Goal: Task Accomplishment & Management: Use online tool/utility

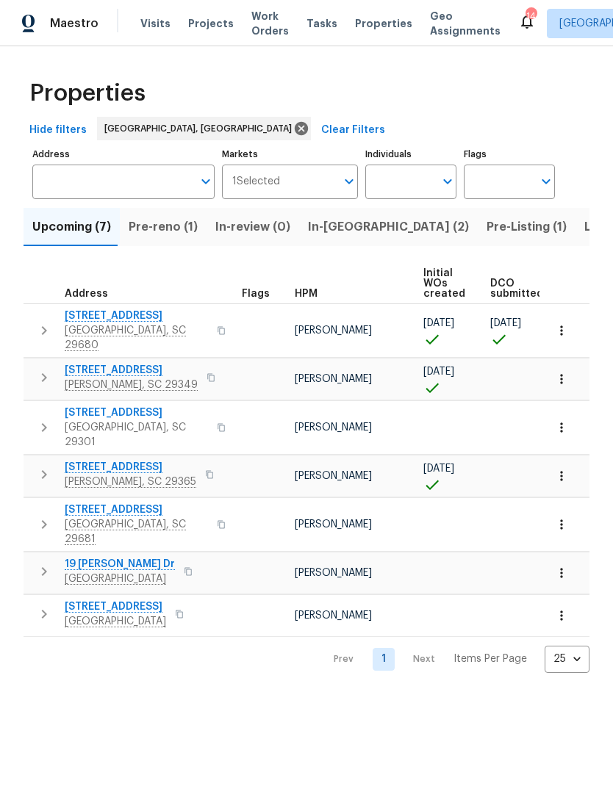
click at [478, 215] on button "Pre-Listing (1)" at bounding box center [527, 227] width 98 height 38
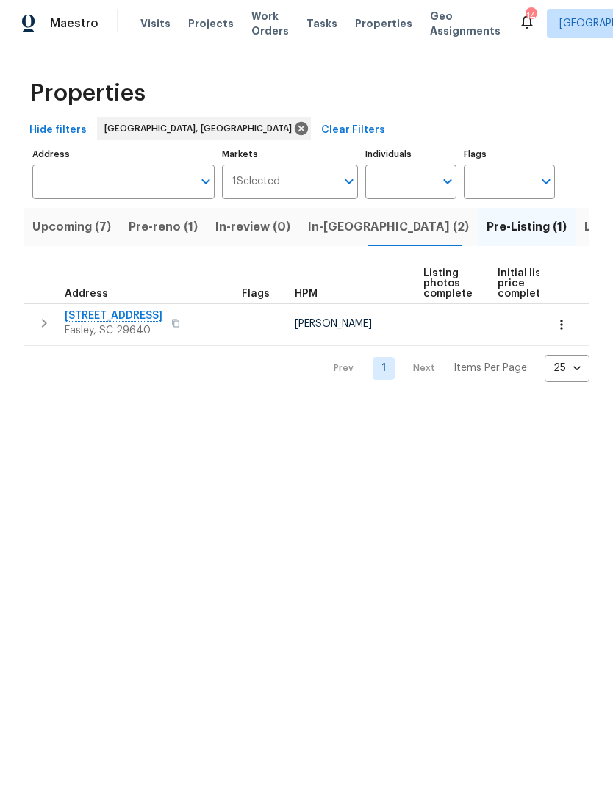
click at [584, 226] on span "Listed (29)" at bounding box center [615, 227] width 63 height 21
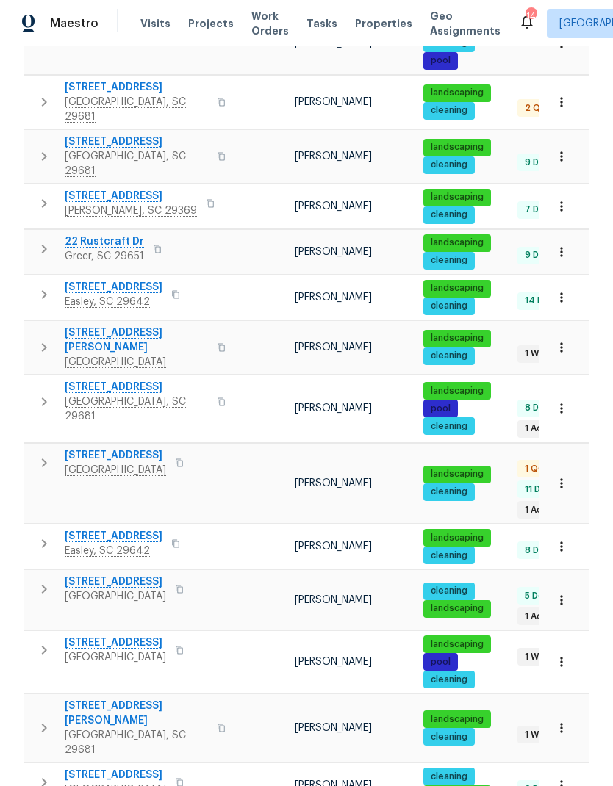
scroll to position [347, 0]
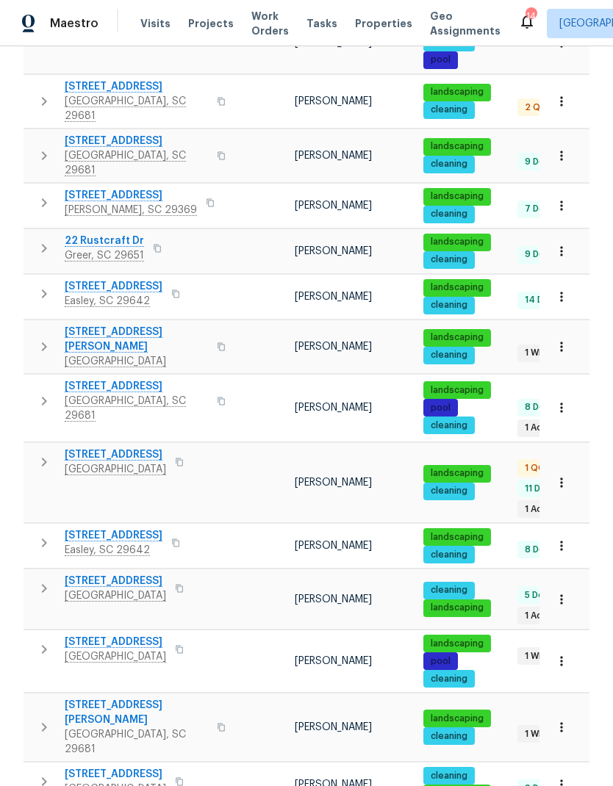
click at [96, 574] on span "[STREET_ADDRESS]" at bounding box center [115, 581] width 101 height 15
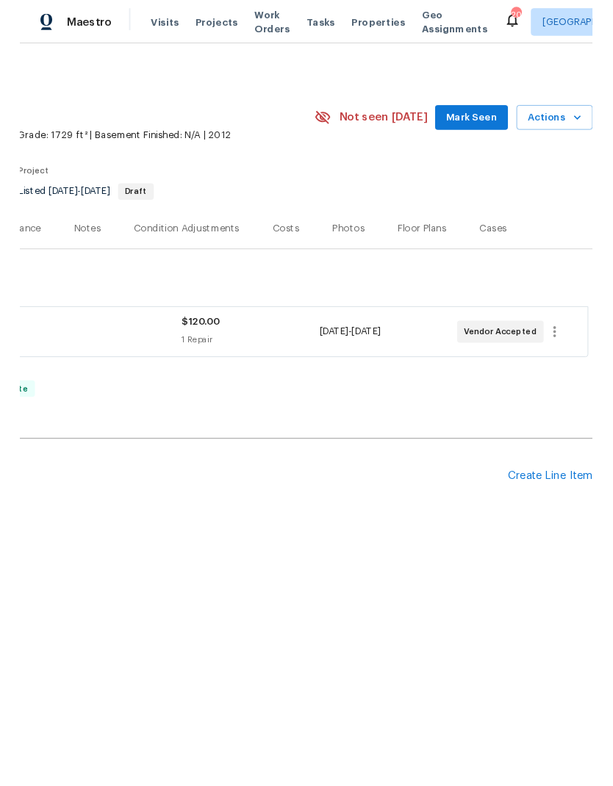
scroll to position [0, 217]
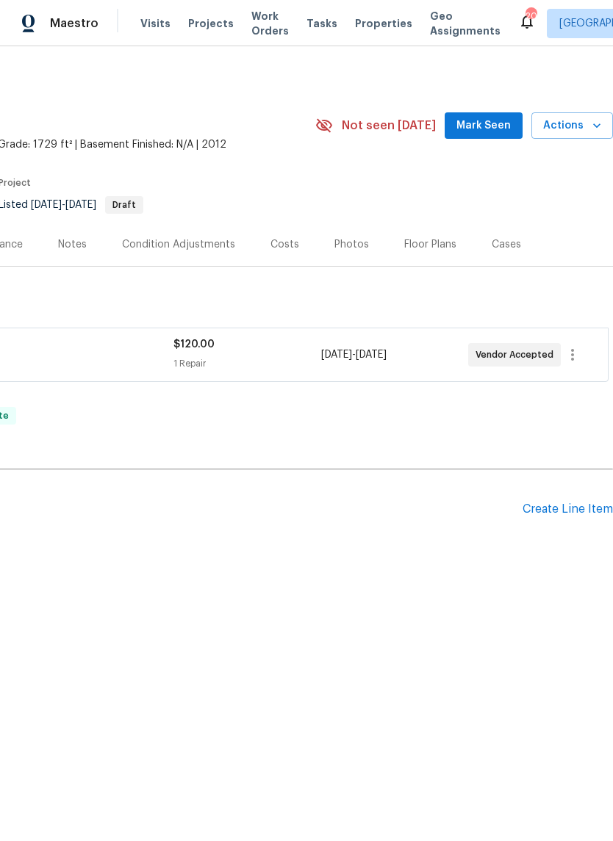
click at [570, 517] on div "Create Line Item" at bounding box center [567, 510] width 90 height 14
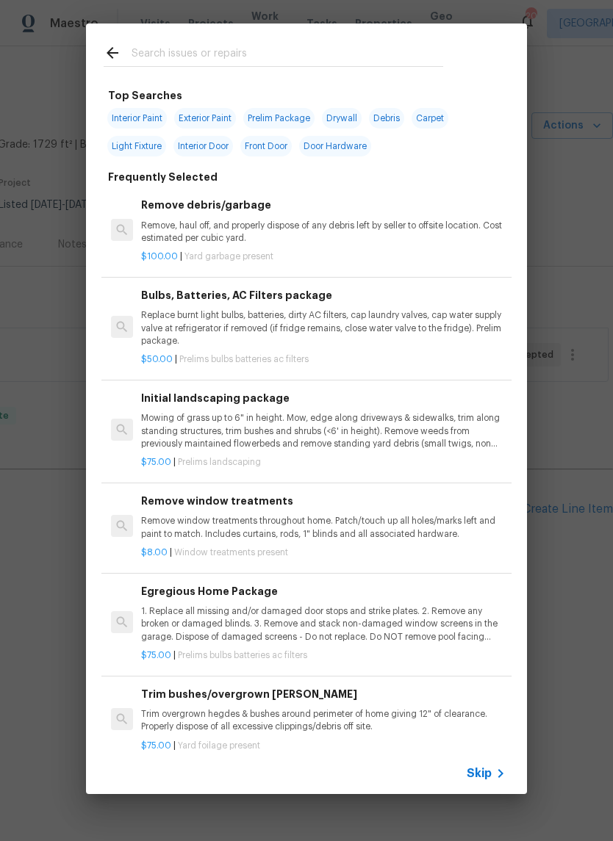
click at [145, 57] on input "text" at bounding box center [288, 55] width 312 height 22
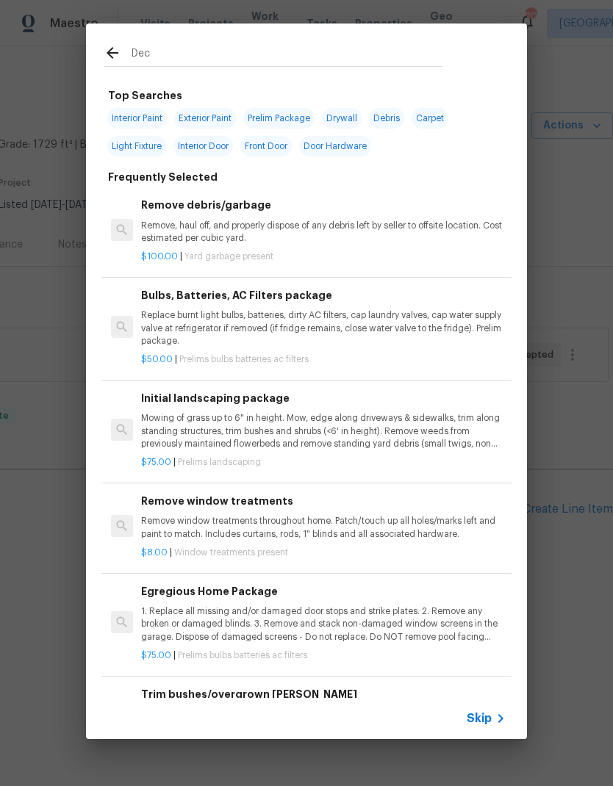
type input "Deck"
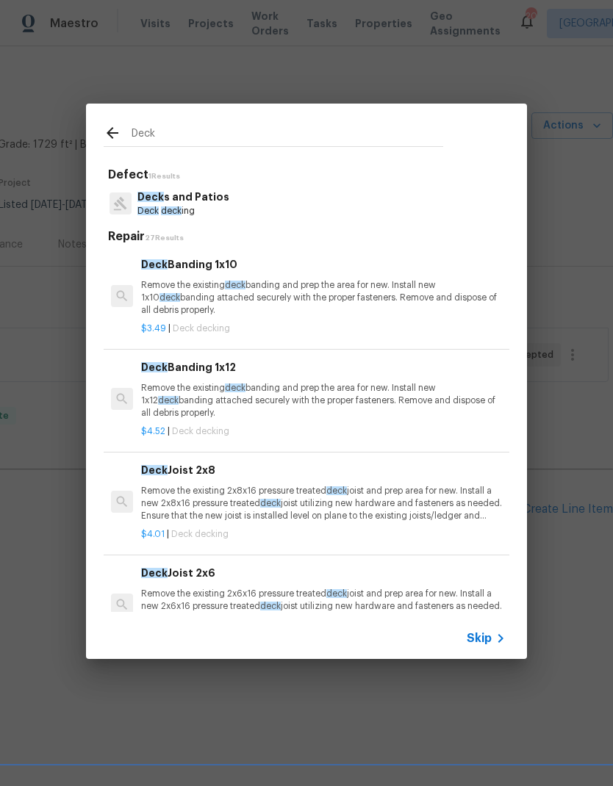
click at [168, 195] on p "Deck s and Patios" at bounding box center [183, 197] width 92 height 15
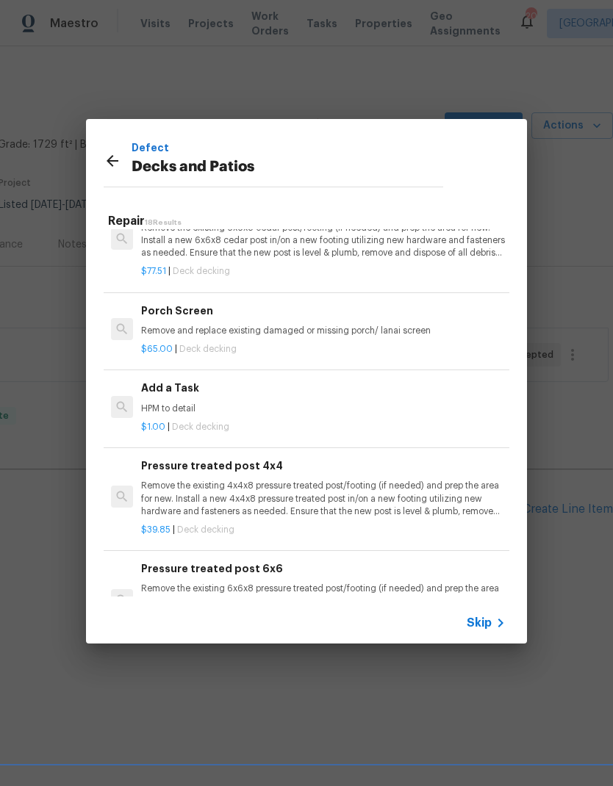
scroll to position [1378, 0]
click at [165, 403] on p "HPM to detail" at bounding box center [323, 409] width 364 height 12
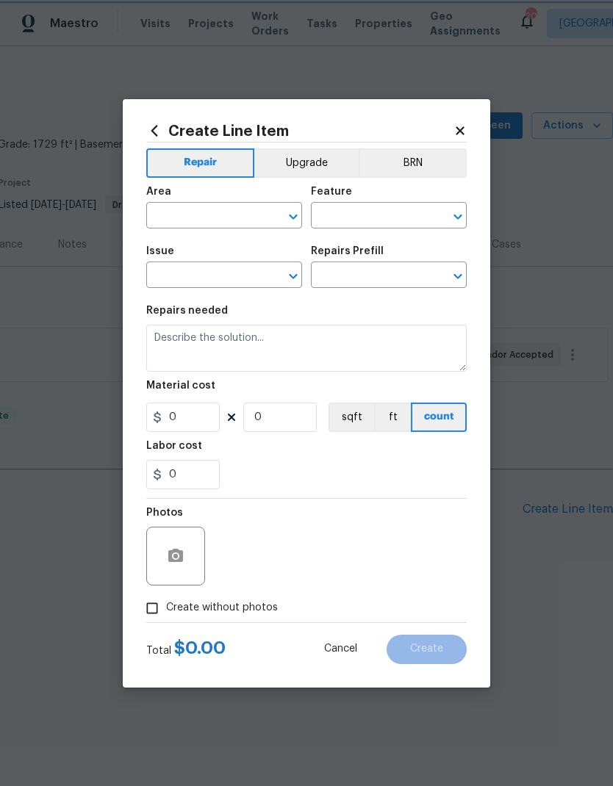
type input "Deck"
type input "Decks and Patios"
type input "Add a Task $1.00"
type textarea "HPM to detail"
type input "1"
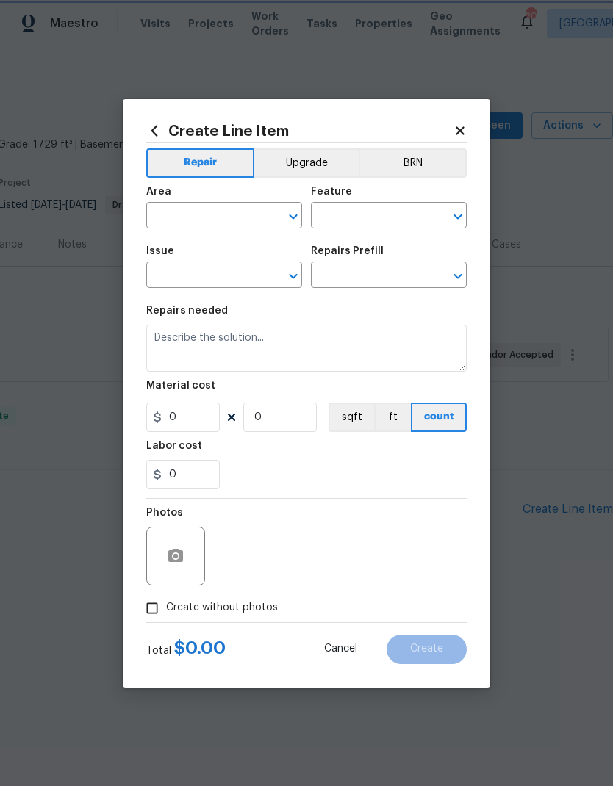
type input "1"
click at [177, 216] on input "text" at bounding box center [203, 217] width 115 height 23
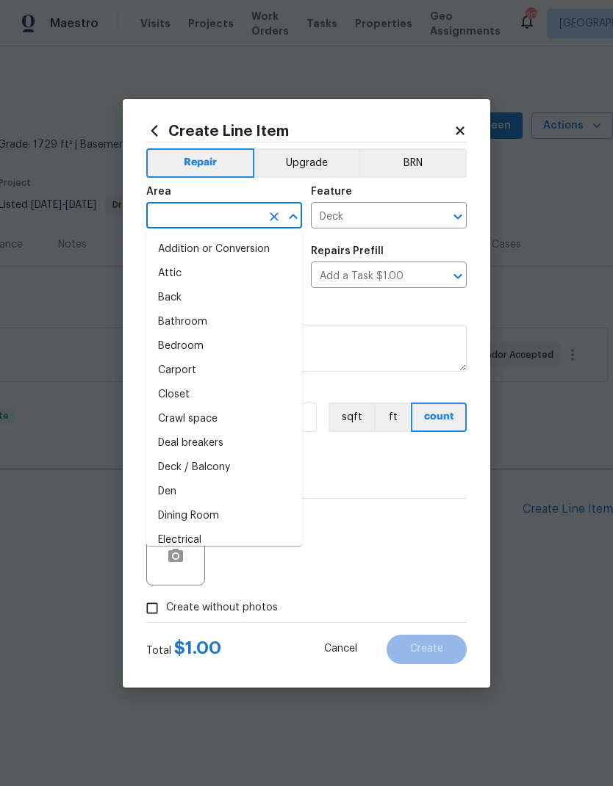
click at [169, 468] on li "Deck / Balcony" at bounding box center [224, 468] width 156 height 24
type input "Deck / Balcony"
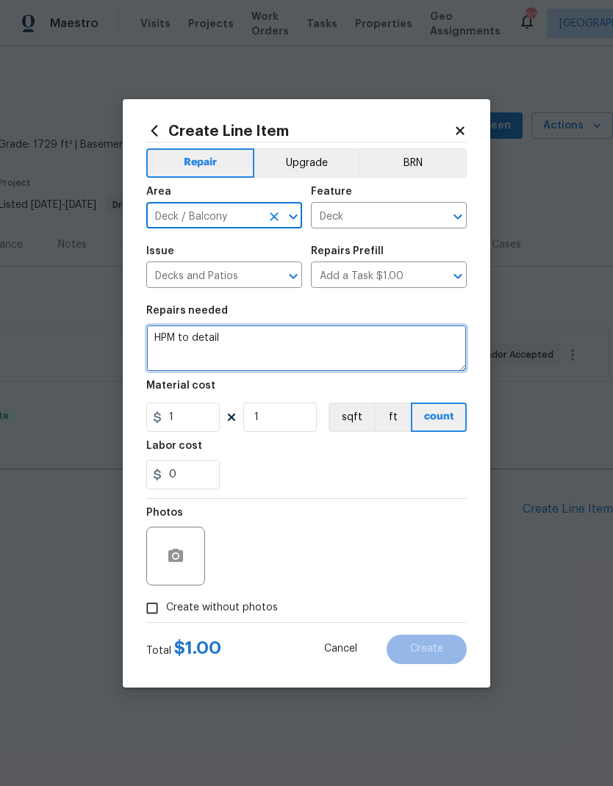
click at [187, 337] on textarea "HPM to detail" at bounding box center [306, 348] width 320 height 47
click at [190, 337] on textarea "HPM to detail" at bounding box center [306, 348] width 320 height 47
click at [189, 337] on textarea "HPM to detail" at bounding box center [306, 348] width 320 height 47
type textarea "R"
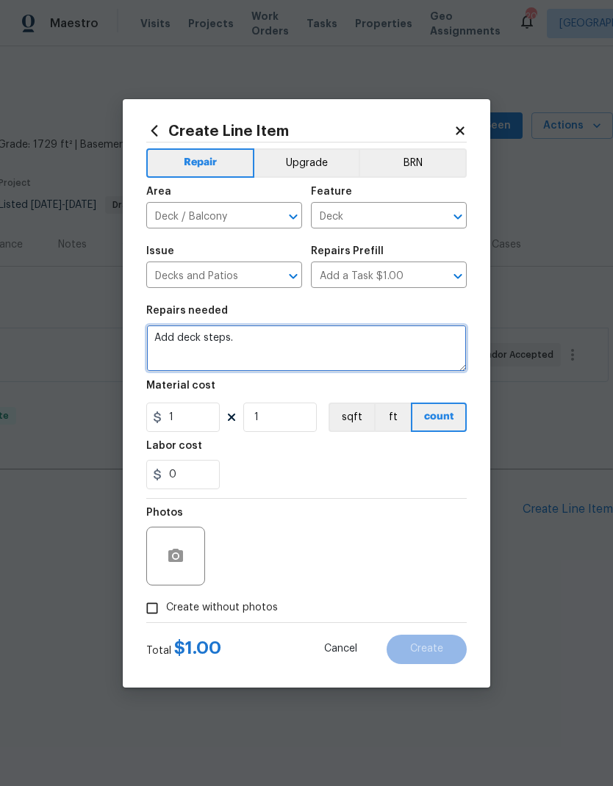
type textarea "Add deck steps."
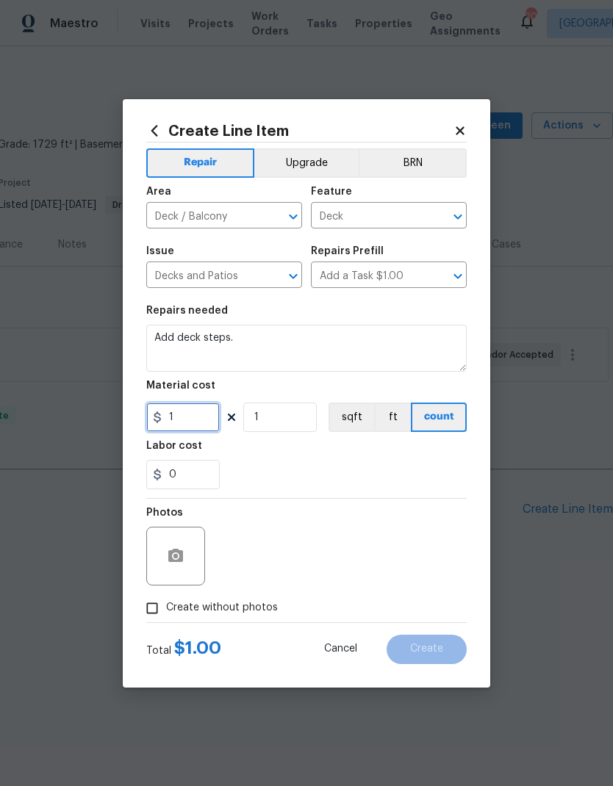
click at [184, 414] on input "1" at bounding box center [182, 417] width 73 height 29
type input "200"
click at [414, 465] on div "0" at bounding box center [306, 474] width 320 height 29
click at [148, 615] on input "Create without photos" at bounding box center [152, 608] width 28 height 28
checkbox input "true"
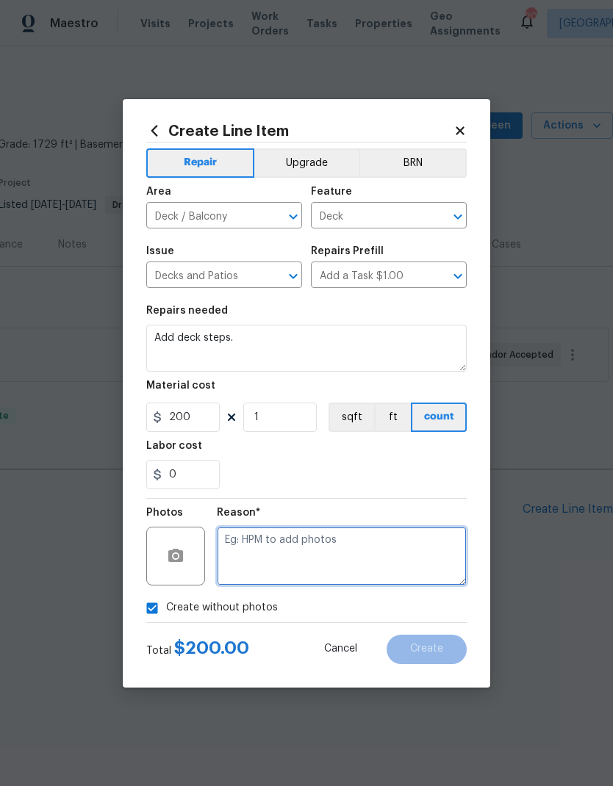
click at [381, 546] on textarea at bounding box center [342, 556] width 250 height 59
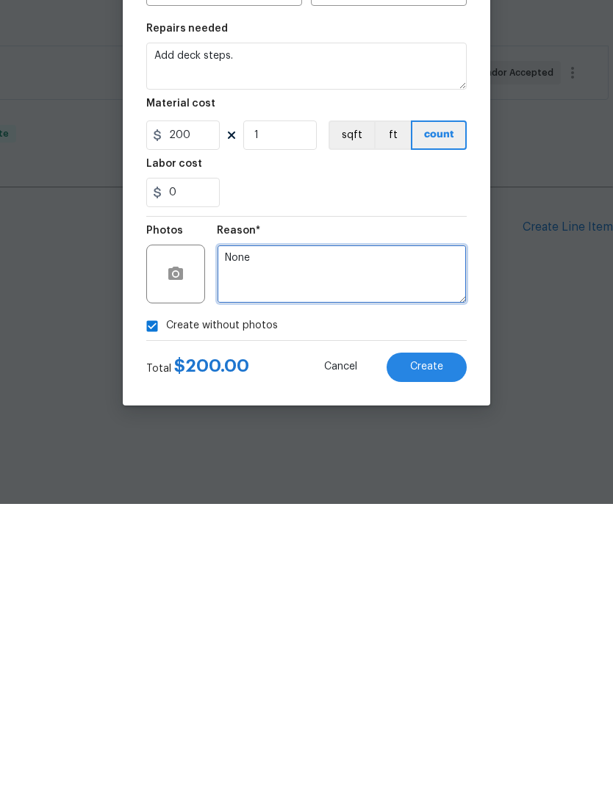
type textarea "None"
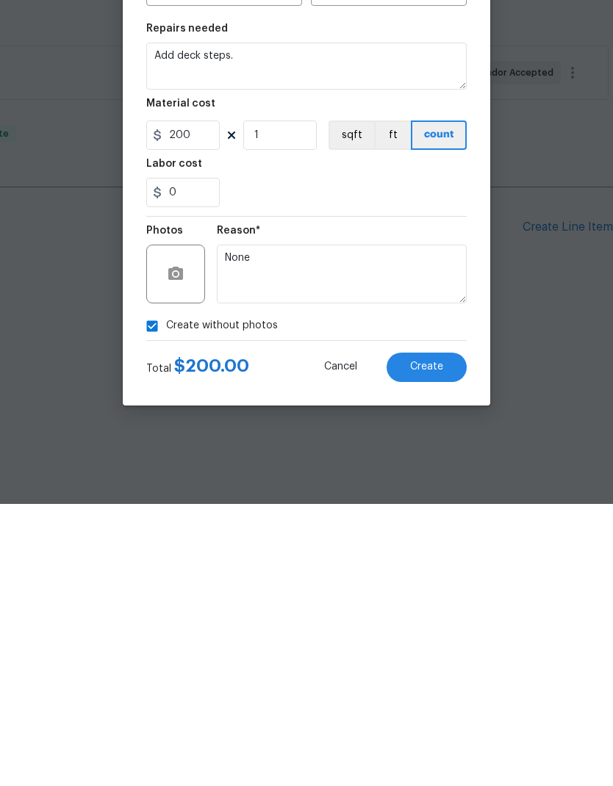
click at [439, 635] on button "Create" at bounding box center [426, 649] width 80 height 29
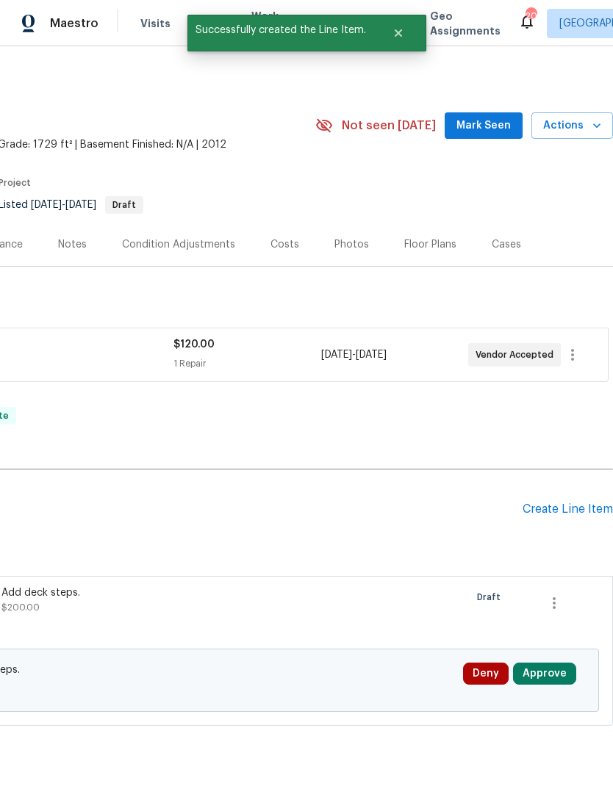
click at [569, 517] on div "Create Line Item" at bounding box center [567, 510] width 90 height 14
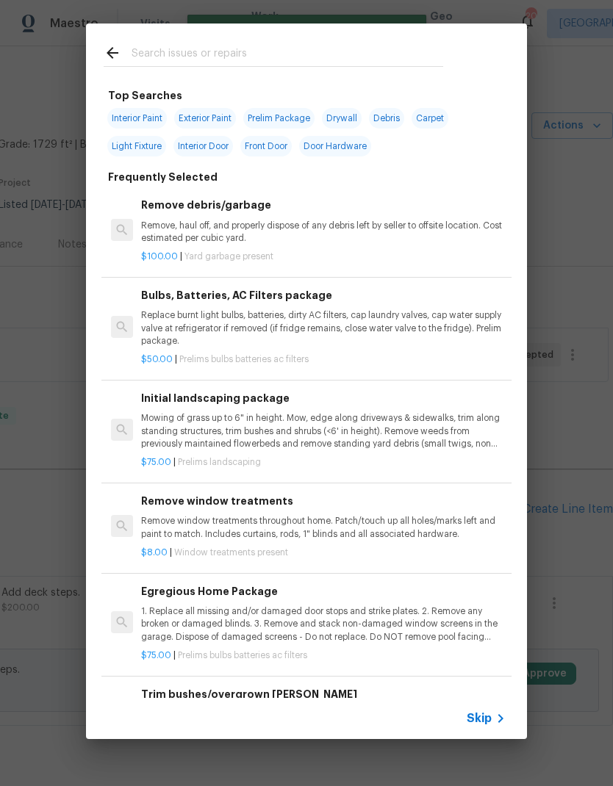
click at [151, 52] on input "text" at bounding box center [288, 55] width 312 height 22
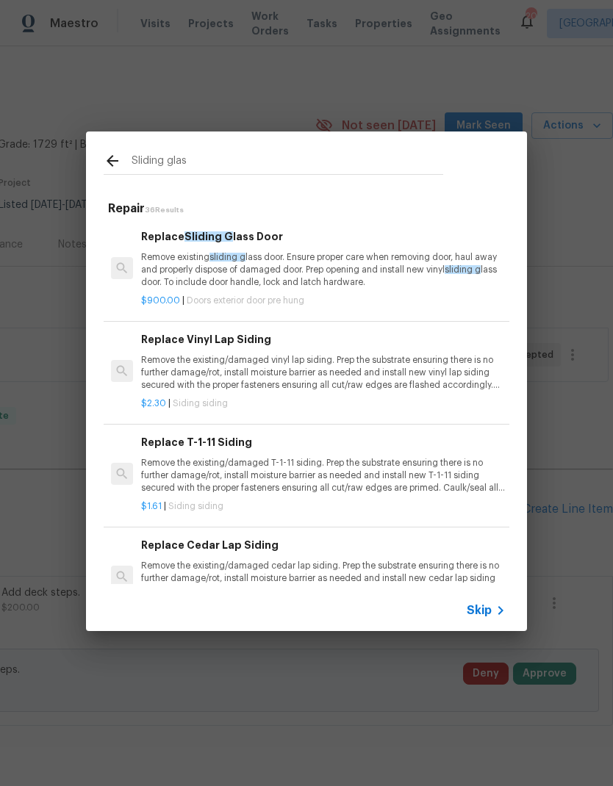
type input "Sliding glass"
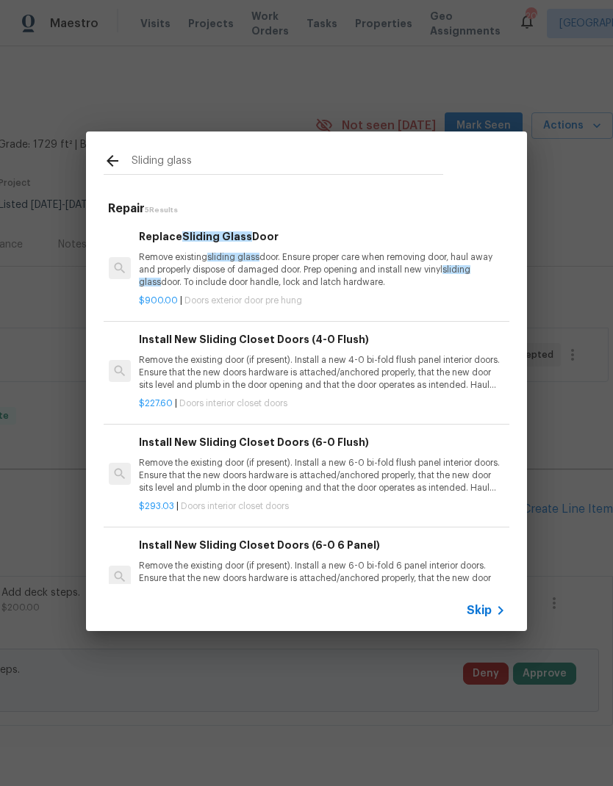
scroll to position [0, 2]
click at [170, 263] on p "Remove existing sliding glass door. Ensure proper care when removing door, haul…" at bounding box center [321, 269] width 364 height 37
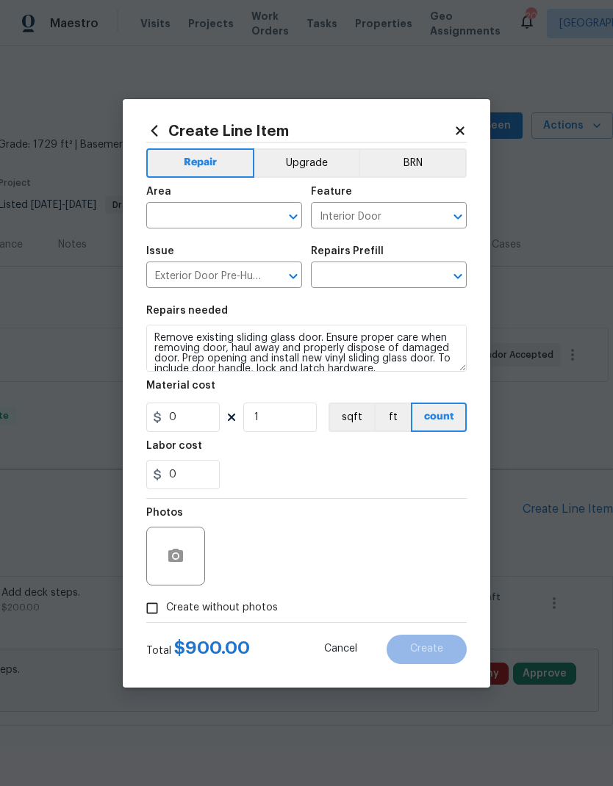
type input "Replace Sliding Glass Door $900.00"
type input "900"
click at [169, 220] on input "text" at bounding box center [203, 217] width 115 height 23
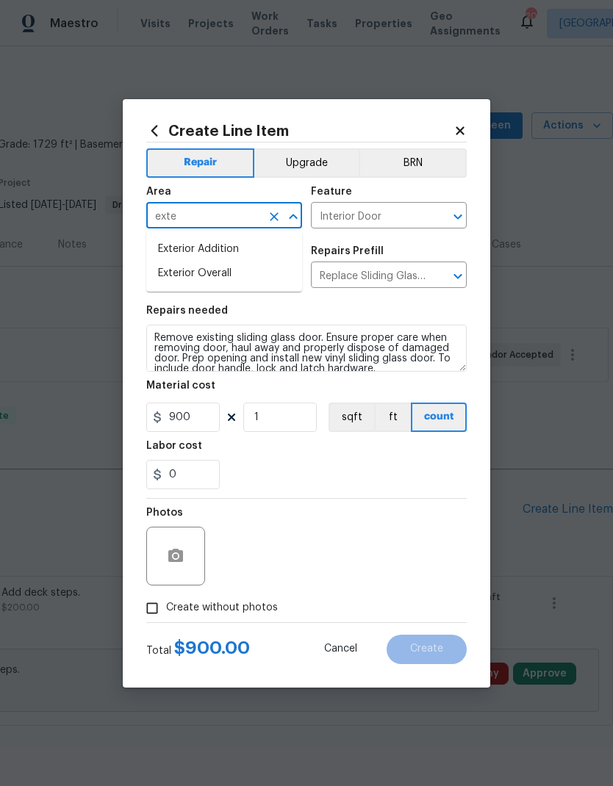
click at [179, 267] on li "Exterior Overall" at bounding box center [224, 274] width 156 height 24
type input "Exterior Overall"
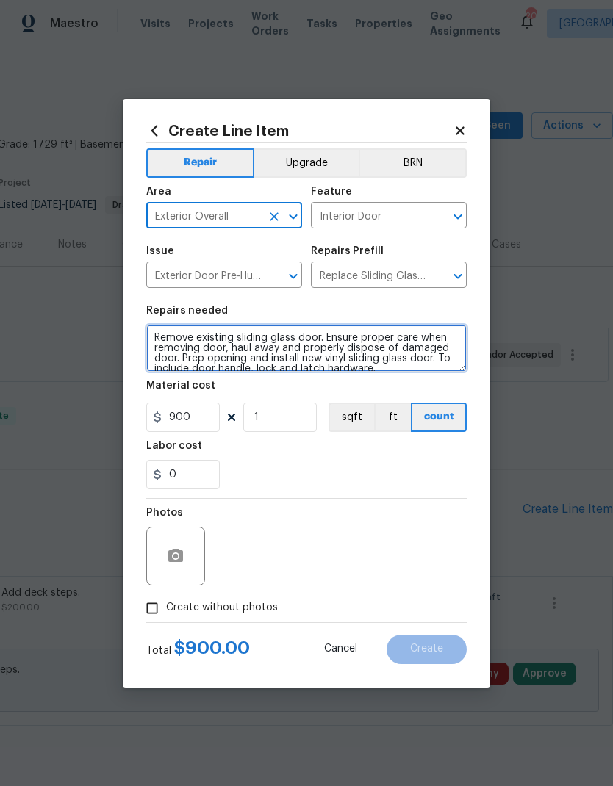
click at [175, 350] on textarea "Remove existing sliding glass door. Ensure proper care when removing door, haul…" at bounding box center [306, 348] width 320 height 47
click at [178, 342] on textarea "Remove existing sliding glass door. Ensure proper care when removing door, haul…" at bounding box center [306, 348] width 320 height 47
click at [177, 341] on textarea "Remove existing sliding glass door. Ensure proper care when removing door, haul…" at bounding box center [306, 348] width 320 height 47
click at [181, 351] on textarea "Remove existing sliding glass door. Ensure proper care when removing door, haul…" at bounding box center [306, 348] width 320 height 47
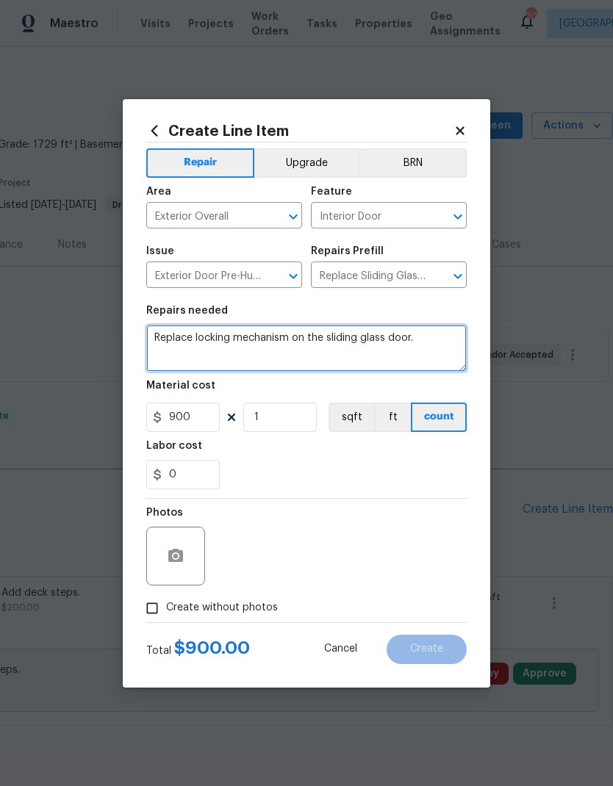
type textarea "Replace locking mechanism on the sliding glass door."
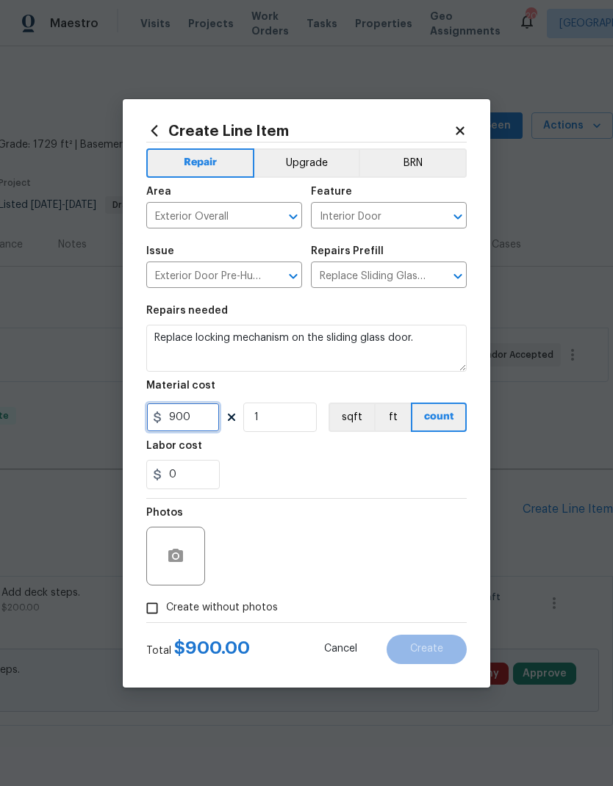
click at [182, 416] on input "900" at bounding box center [182, 417] width 73 height 29
click at [182, 415] on input "900" at bounding box center [182, 417] width 73 height 29
click at [178, 416] on input "900" at bounding box center [182, 417] width 73 height 29
click at [177, 416] on input "900" at bounding box center [182, 417] width 73 height 29
type input "75"
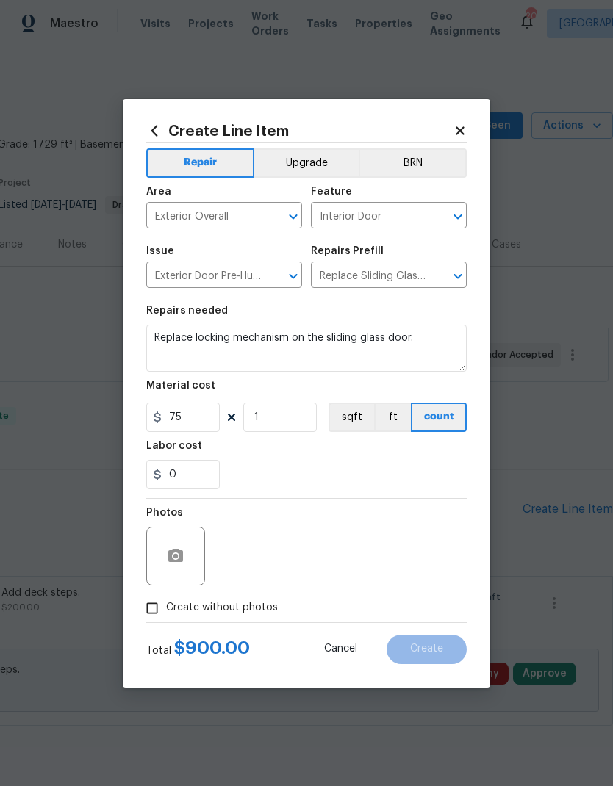
click at [359, 467] on div "0" at bounding box center [306, 474] width 320 height 29
click at [159, 606] on input "Create without photos" at bounding box center [152, 608] width 28 height 28
checkbox input "true"
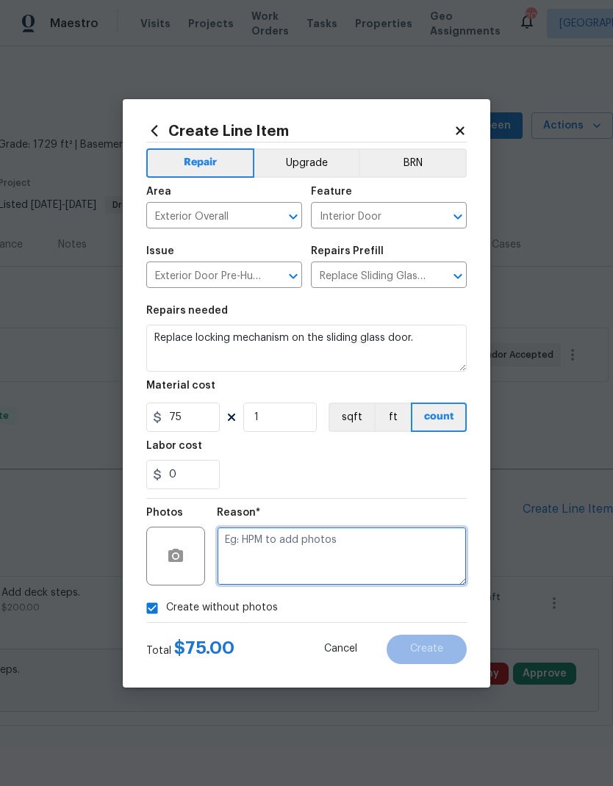
click at [378, 550] on textarea at bounding box center [342, 556] width 250 height 59
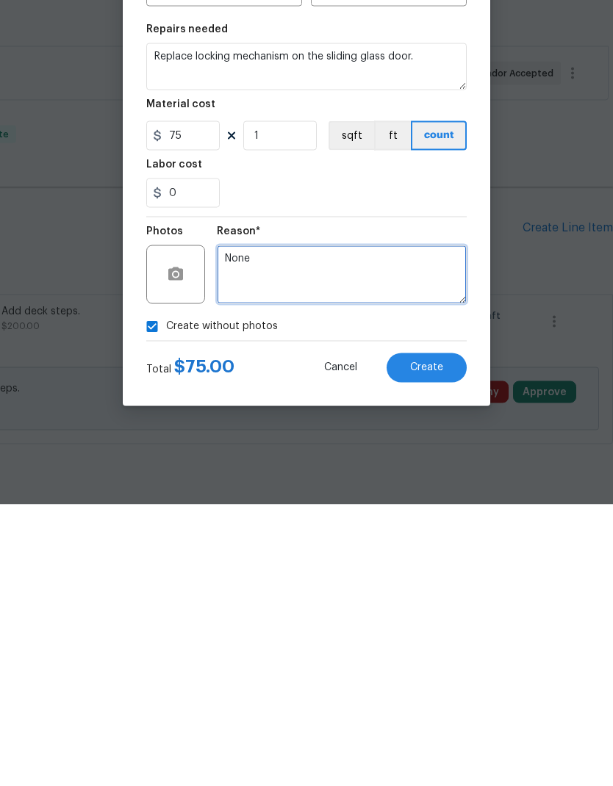
type textarea "None"
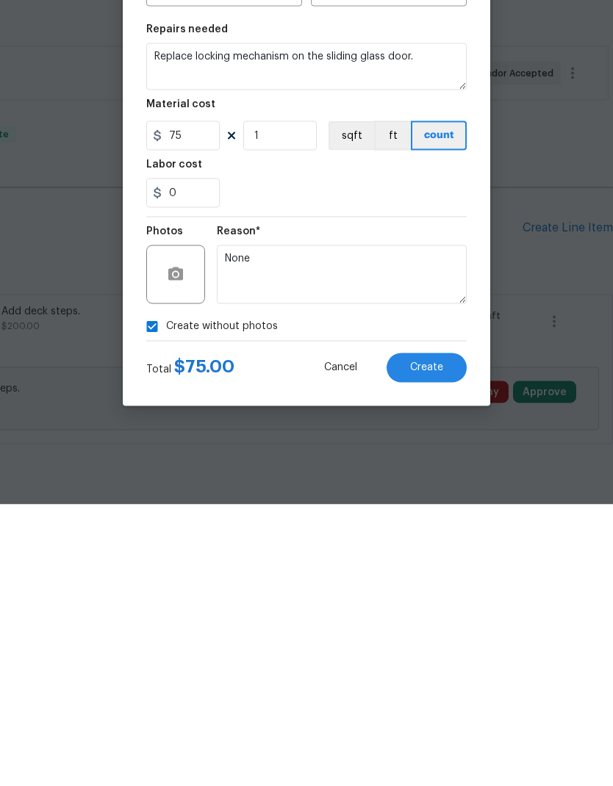
click at [431, 635] on button "Create" at bounding box center [426, 649] width 80 height 29
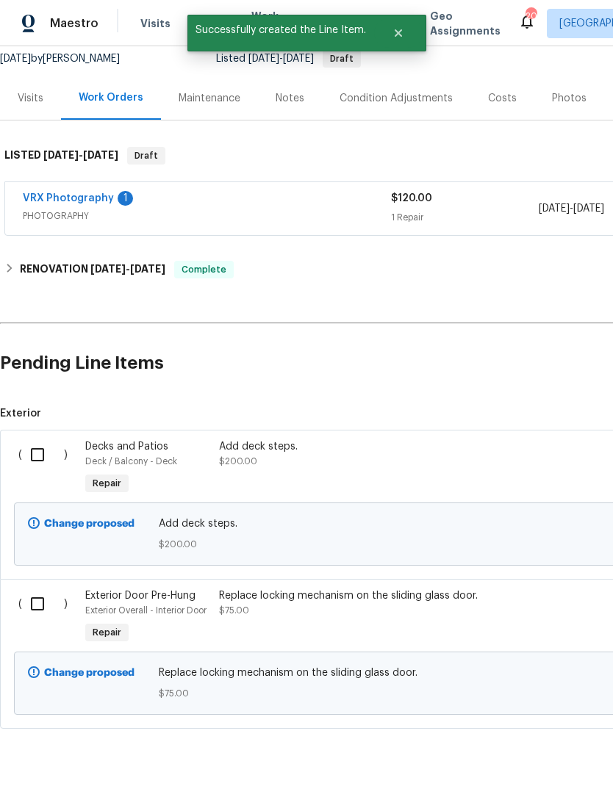
scroll to position [145, 0]
click at [38, 466] on input "checkbox" at bounding box center [43, 455] width 42 height 31
checkbox input "true"
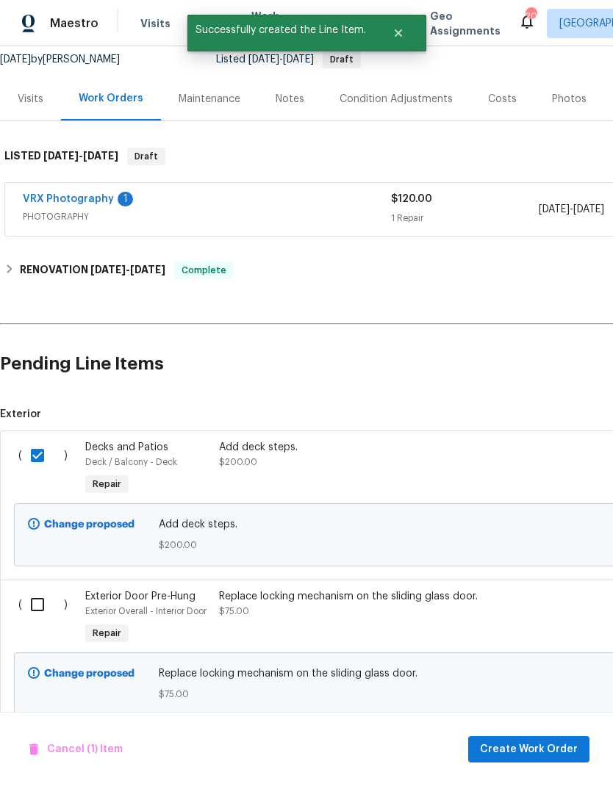
click at [47, 614] on input "checkbox" at bounding box center [43, 604] width 42 height 31
checkbox input "true"
click at [553, 747] on span "Create Work Order" at bounding box center [529, 750] width 98 height 18
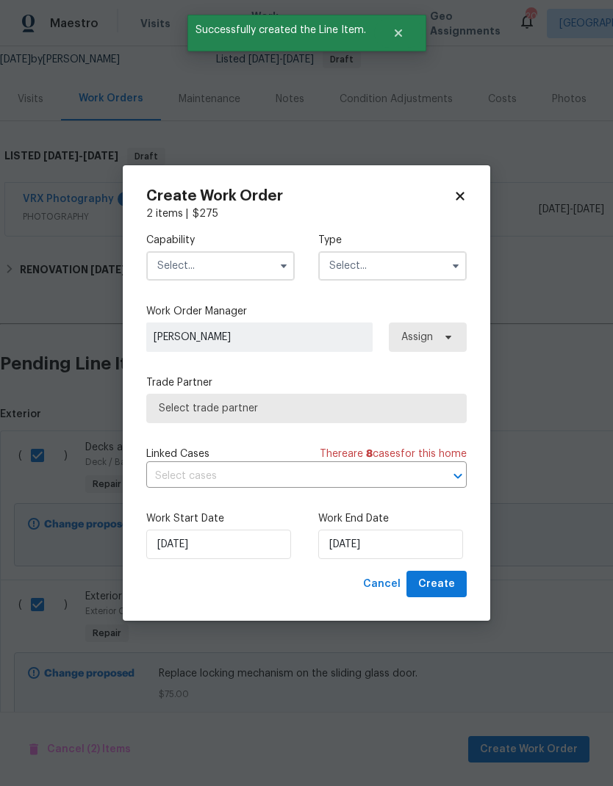
click at [236, 258] on input "text" at bounding box center [220, 265] width 148 height 29
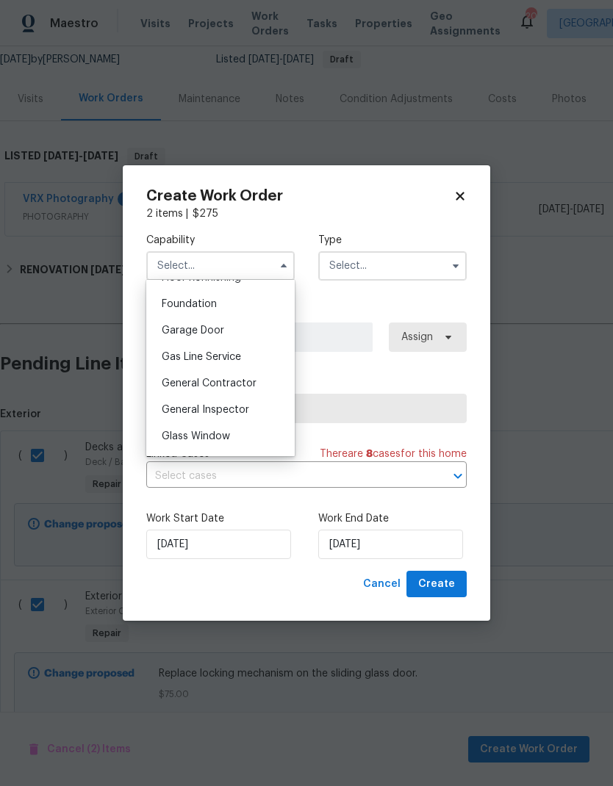
scroll to position [621, 0]
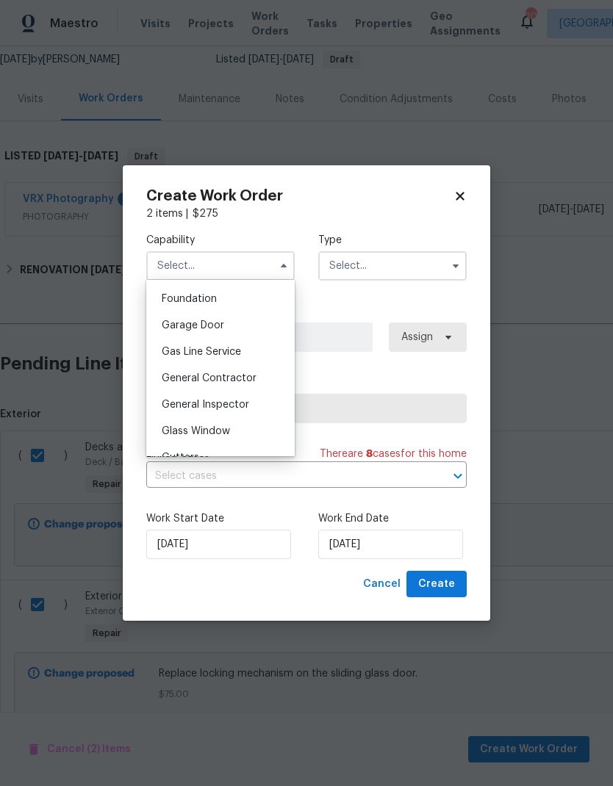
click at [241, 378] on span "General Contractor" at bounding box center [209, 378] width 95 height 10
type input "General Contractor"
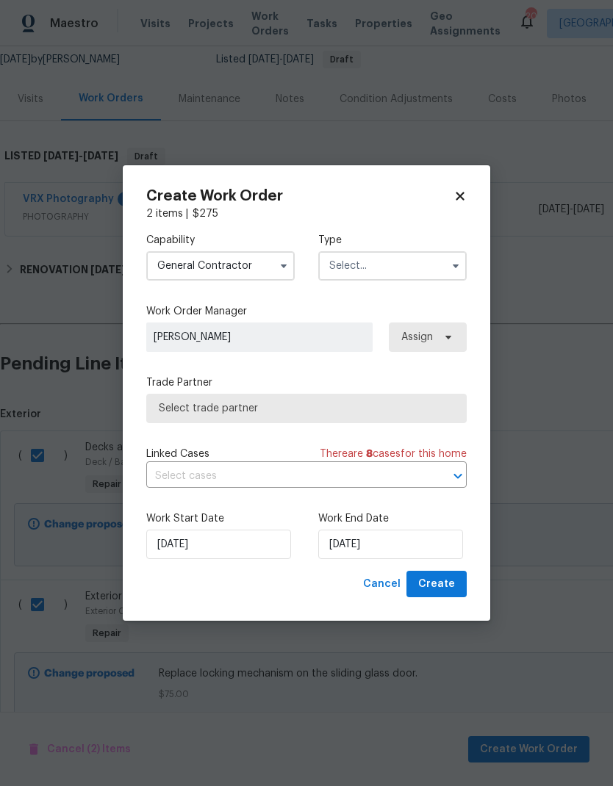
click at [400, 262] on input "text" at bounding box center [392, 265] width 148 height 29
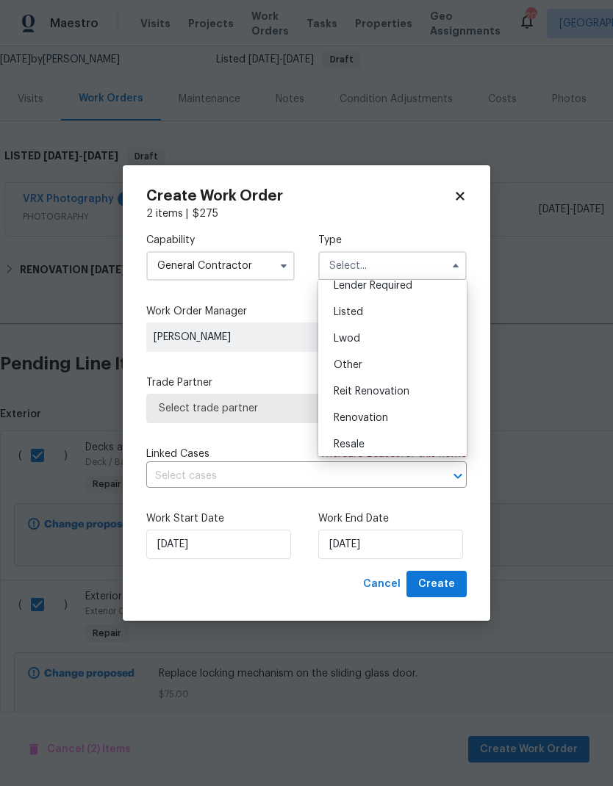
scroll to position [143, 0]
click at [367, 293] on div "Listed" at bounding box center [392, 286] width 141 height 26
type input "Listed"
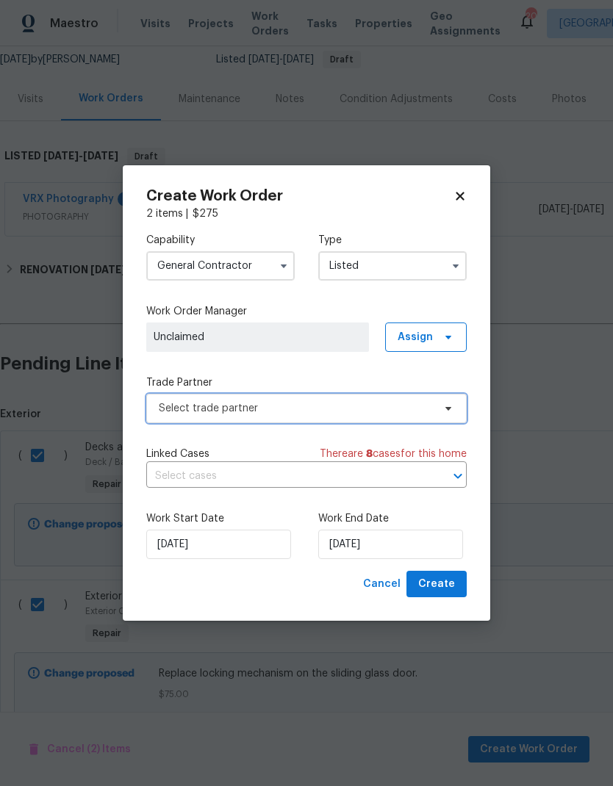
click at [386, 401] on span "Select trade partner" at bounding box center [296, 408] width 274 height 15
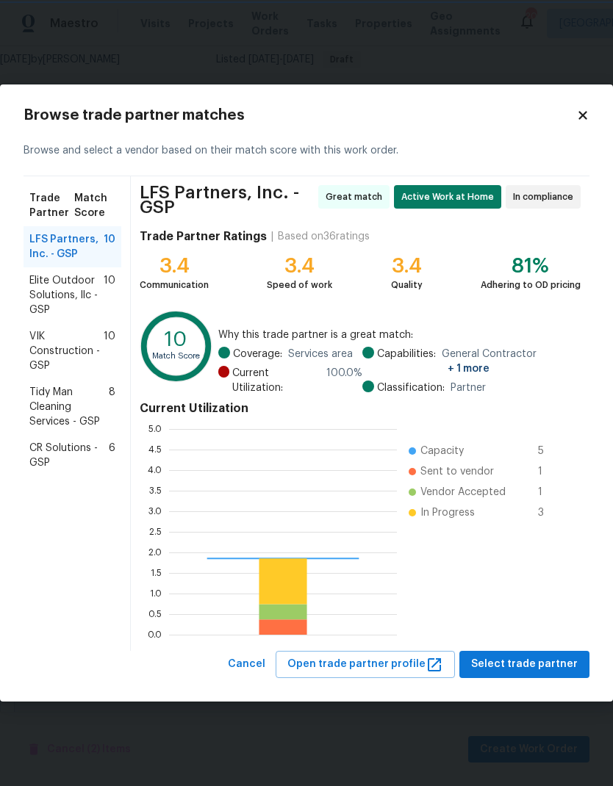
scroll to position [206, 228]
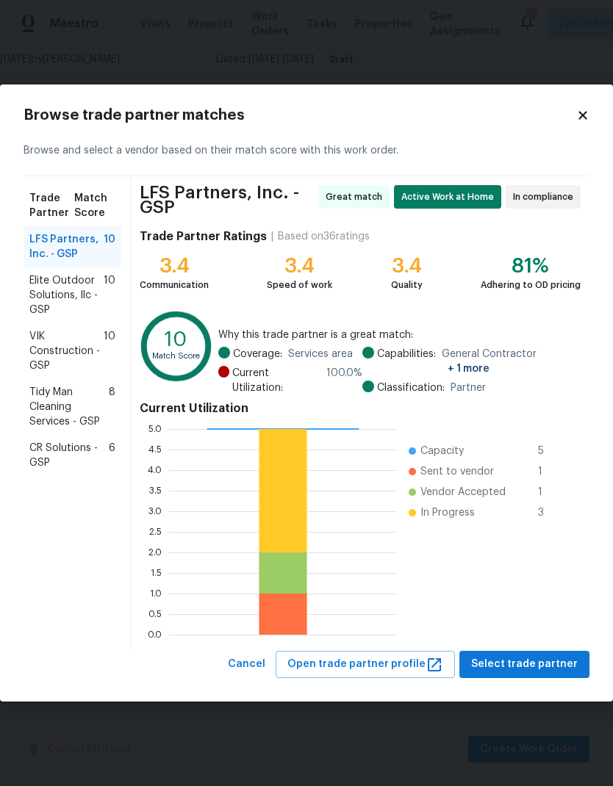
click at [41, 292] on span "Elite Outdoor Solutions, llc - GSP" at bounding box center [66, 295] width 74 height 44
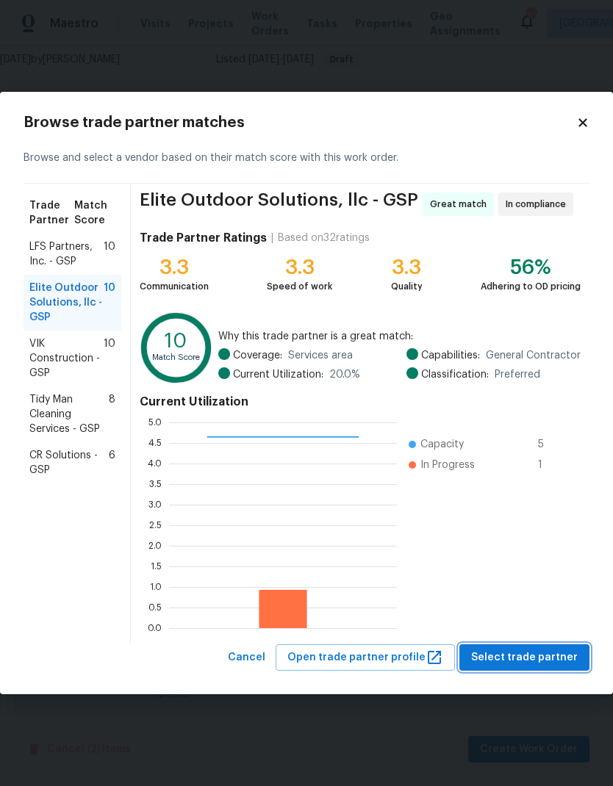
click at [530, 668] on button "Select trade partner" at bounding box center [524, 657] width 130 height 27
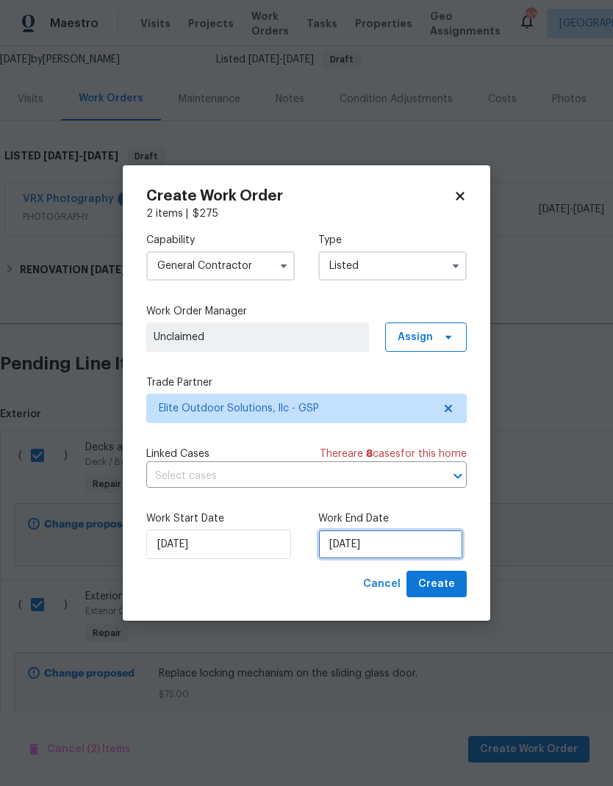
click at [389, 540] on input "9/10/2025" at bounding box center [390, 544] width 145 height 29
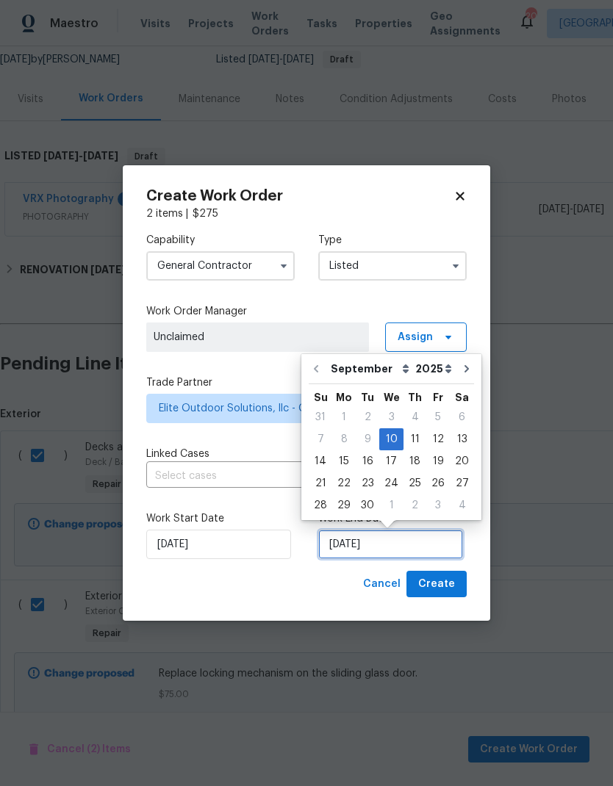
scroll to position [11, 0]
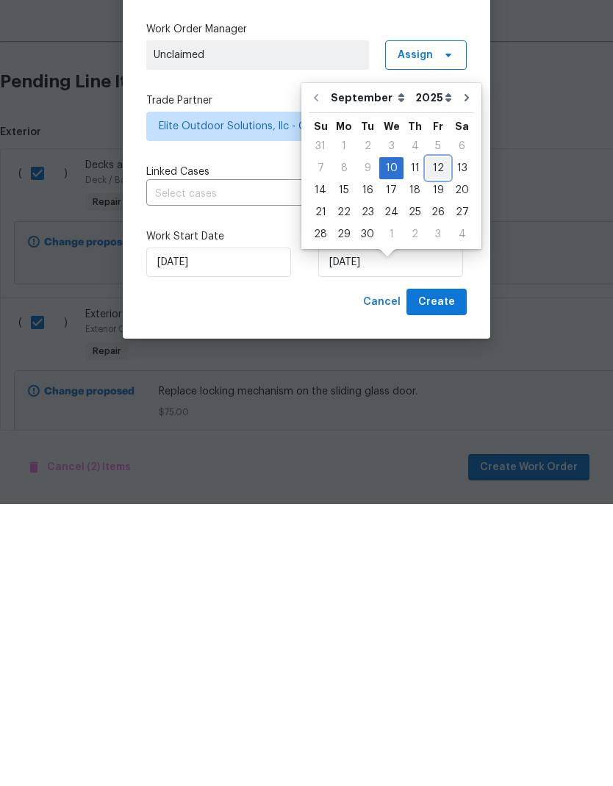
click at [427, 440] on div "12" at bounding box center [438, 450] width 24 height 21
type input "9/12/2025"
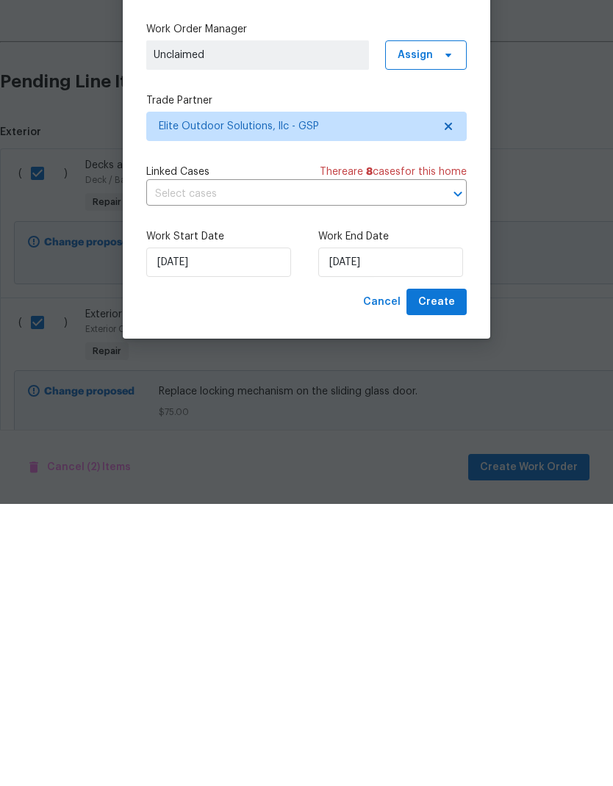
scroll to position [59, 0]
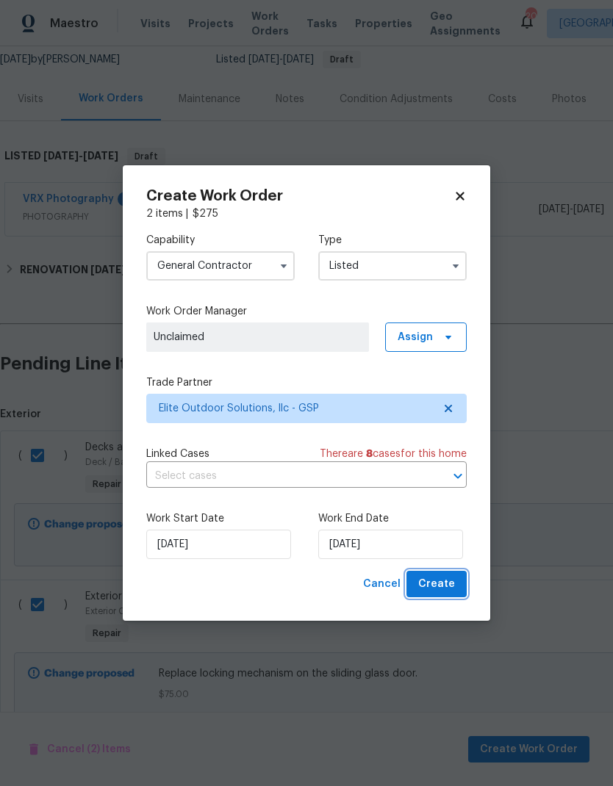
click at [443, 586] on span "Create" at bounding box center [436, 584] width 37 height 18
checkbox input "false"
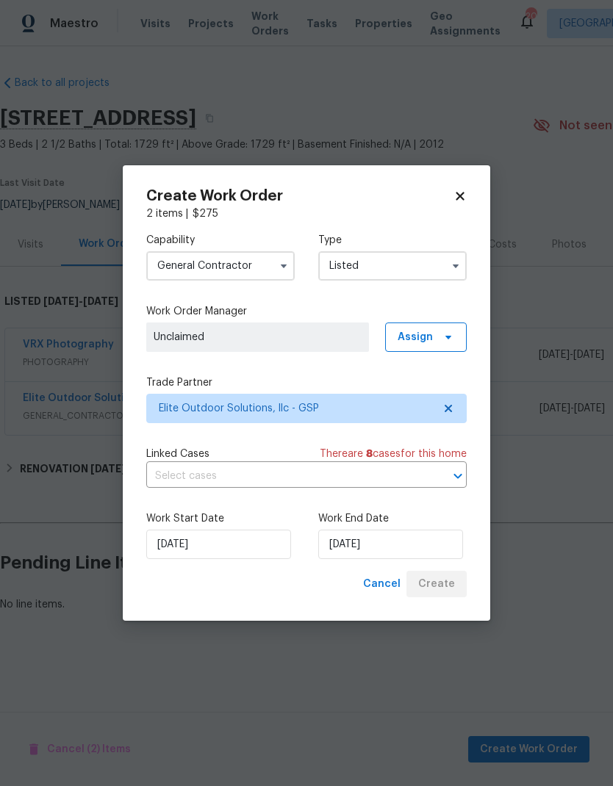
scroll to position [0, 0]
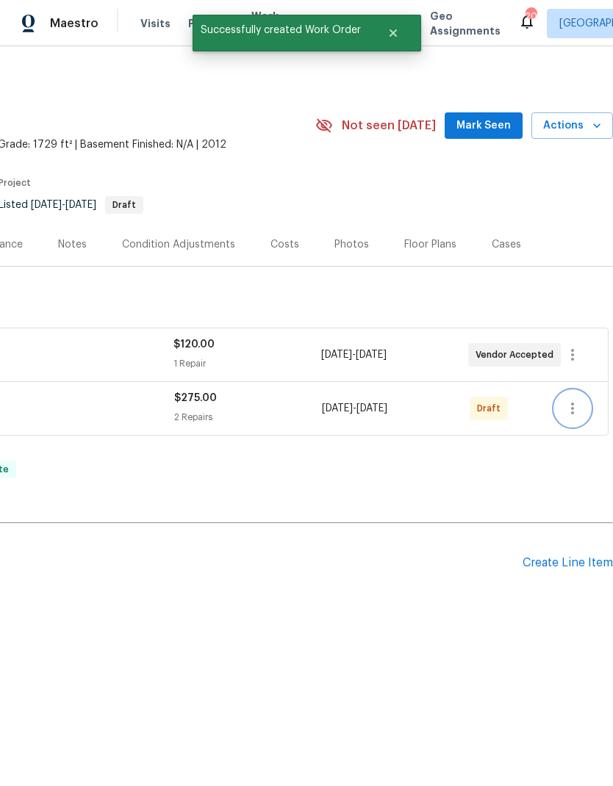
click at [567, 417] on icon "button" at bounding box center [573, 409] width 18 height 18
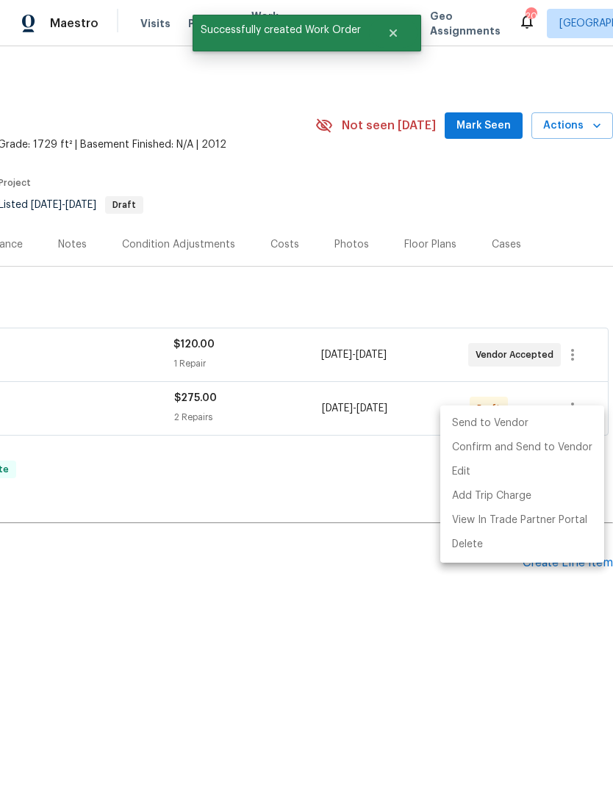
scroll to position [0, 217]
click at [554, 447] on li "Confirm and Send to Vendor" at bounding box center [522, 448] width 164 height 24
